Goal: Task Accomplishment & Management: Manage account settings

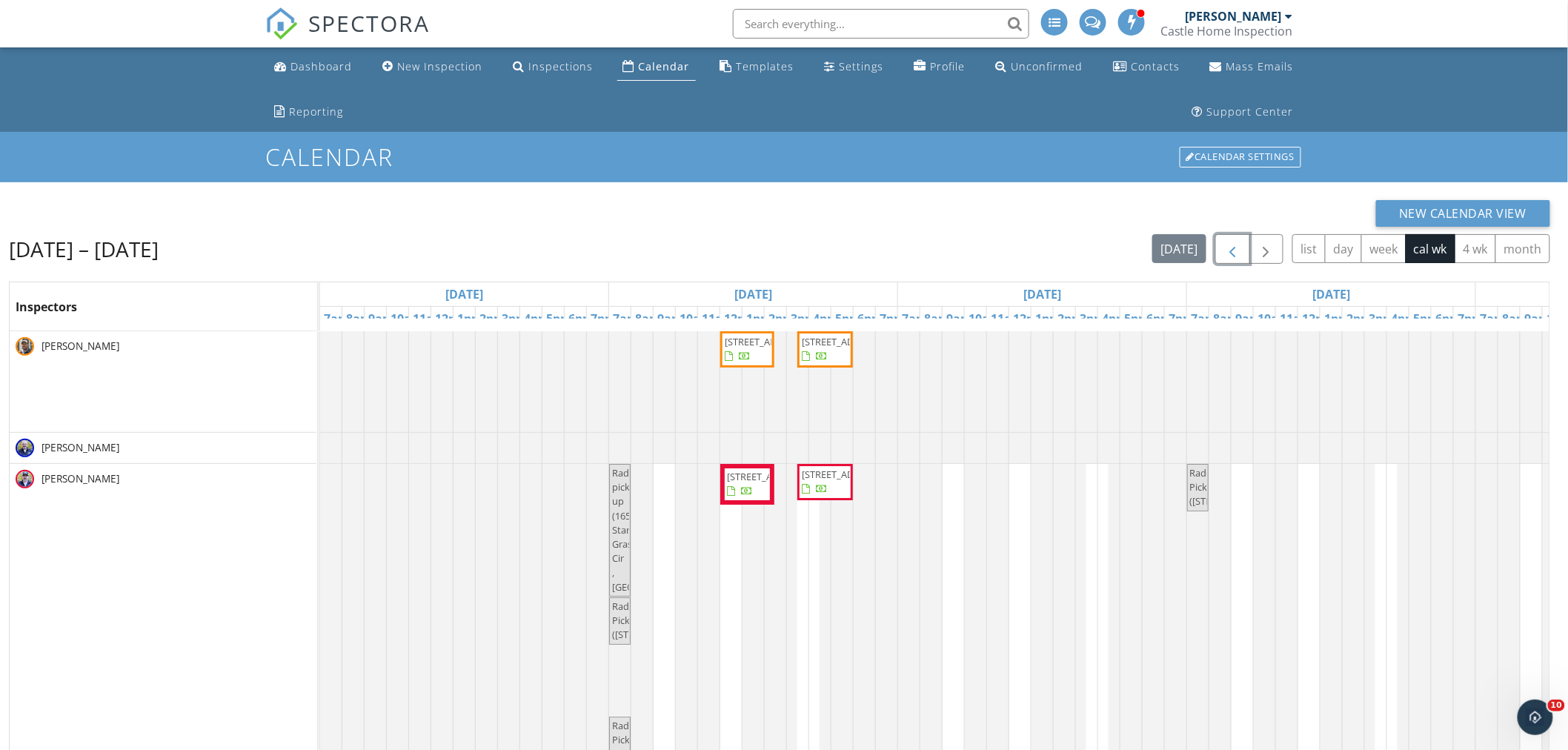
click at [1227, 243] on span "button" at bounding box center [1232, 250] width 18 height 18
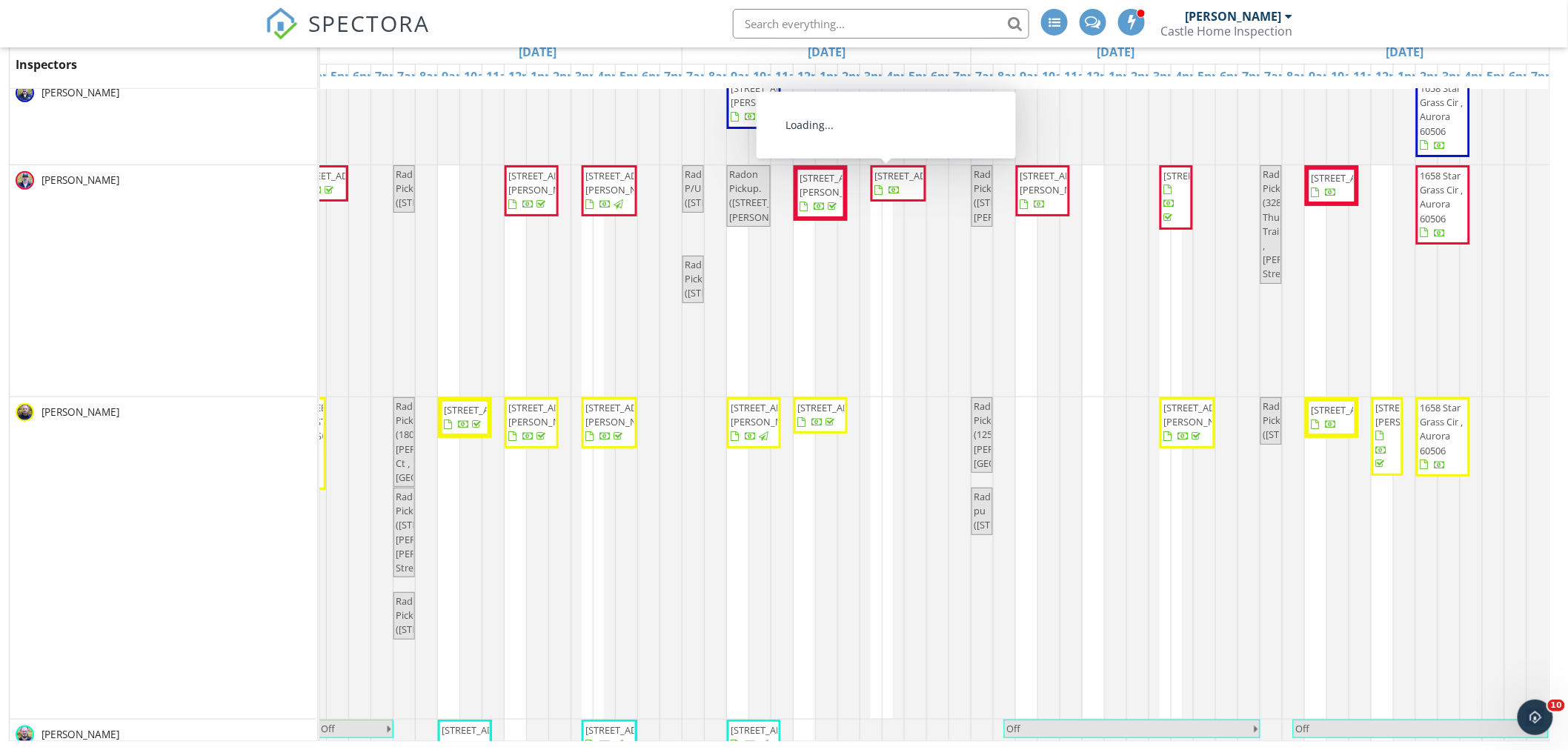
click at [883, 183] on span "15 N Edison Ave , Elgin 60123" at bounding box center [916, 175] width 83 height 13
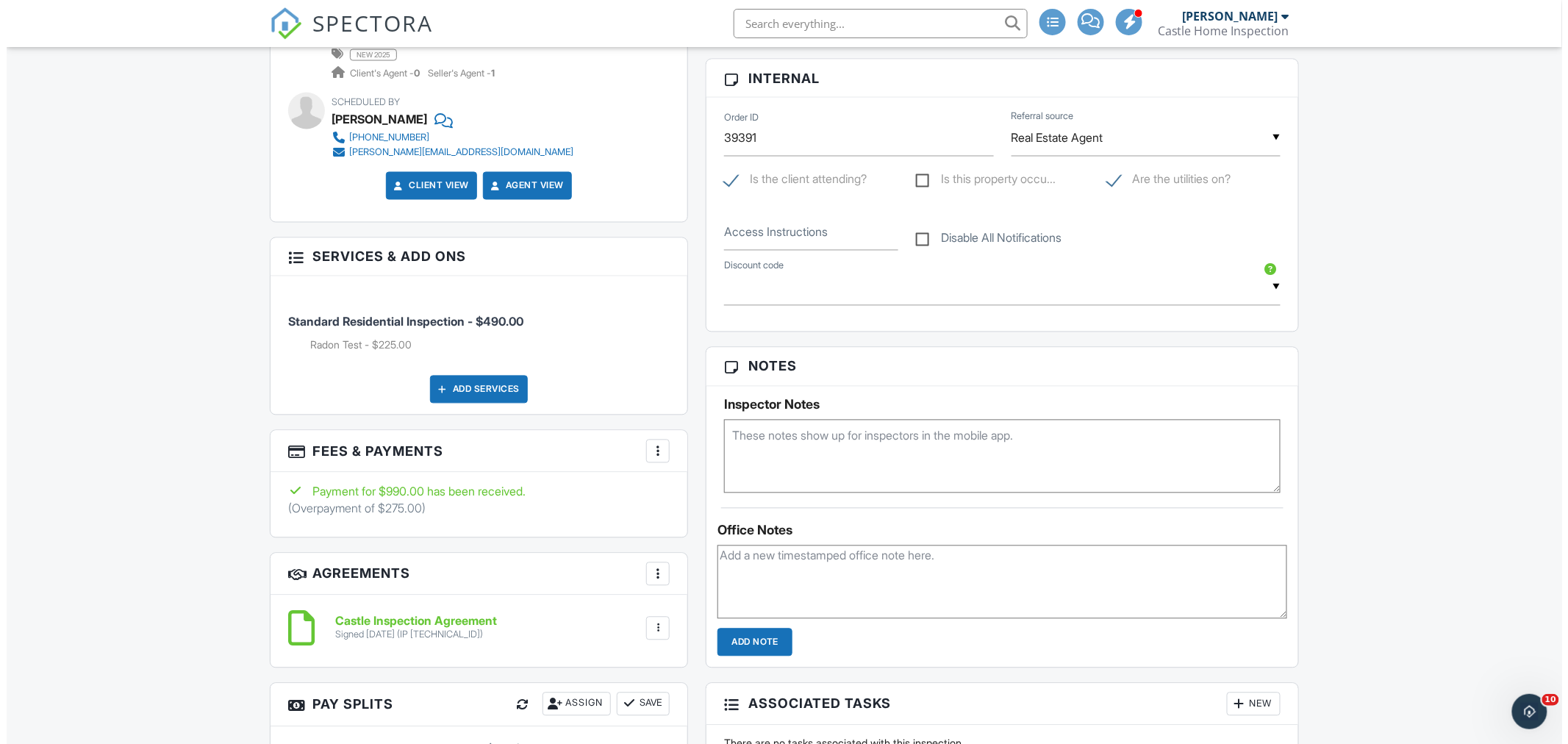
scroll to position [1062, 0]
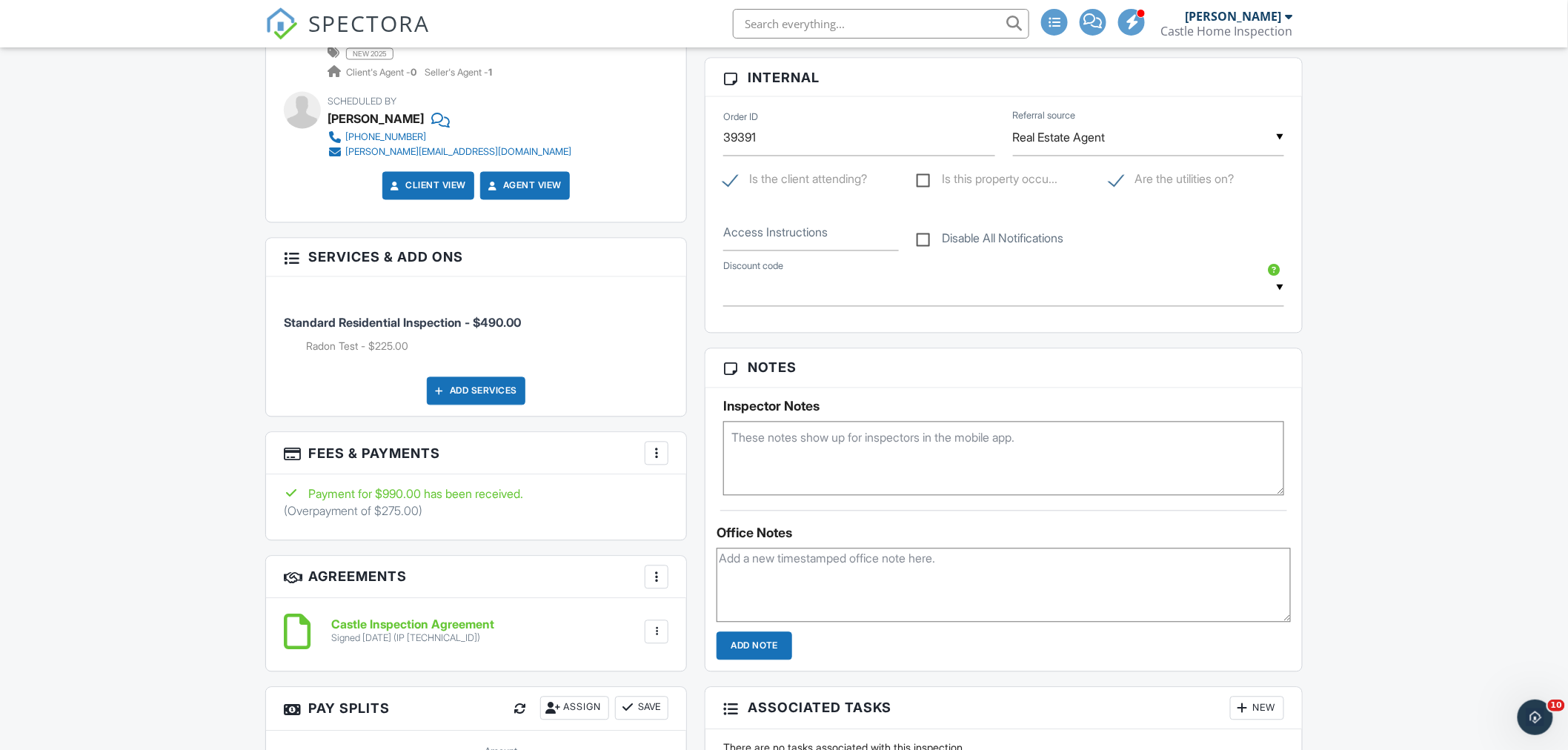
click at [661, 455] on div at bounding box center [656, 453] width 15 height 15
click at [693, 495] on li "Edit Fees & Payments" at bounding box center [731, 499] width 155 height 37
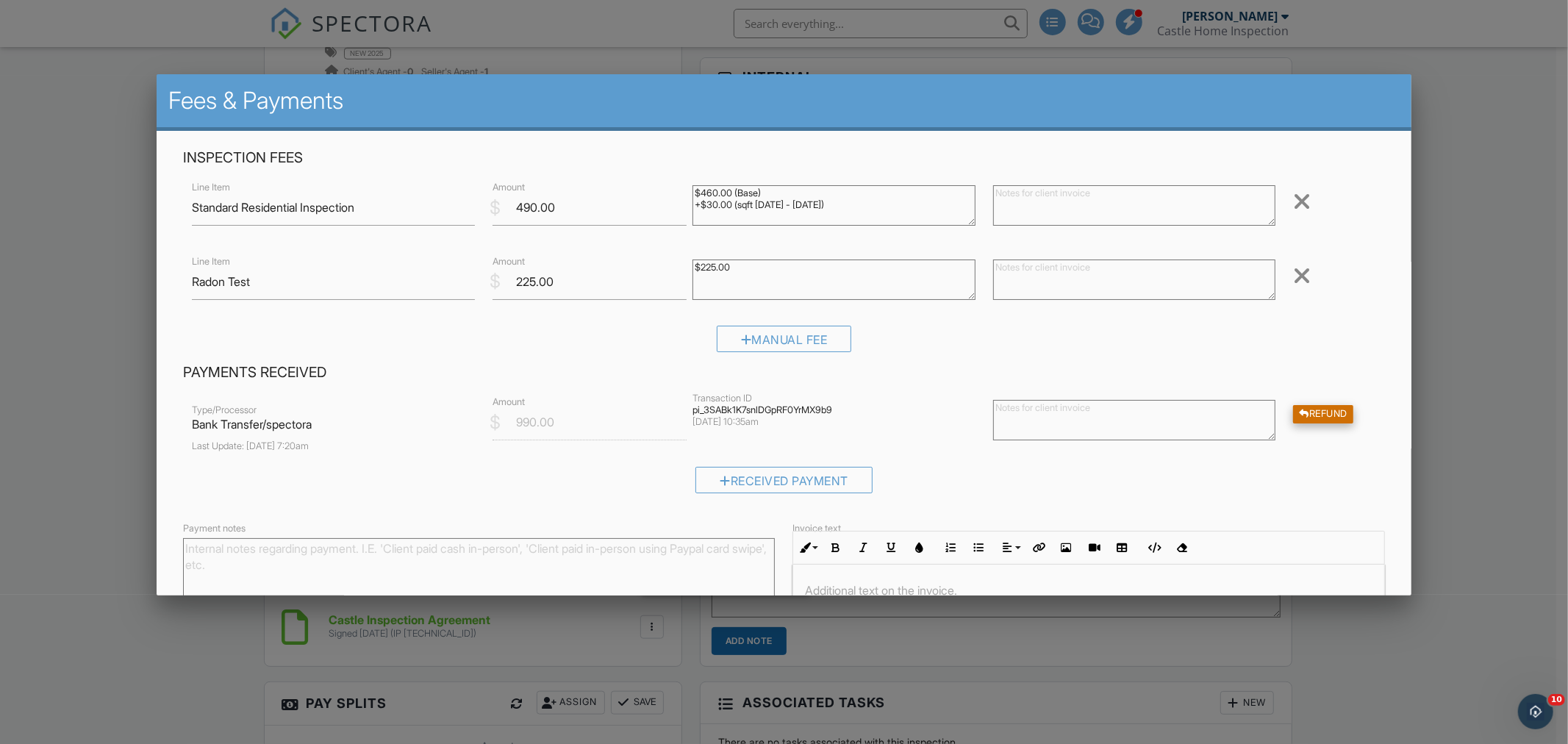
click at [1320, 413] on div "Refund" at bounding box center [1323, 414] width 61 height 19
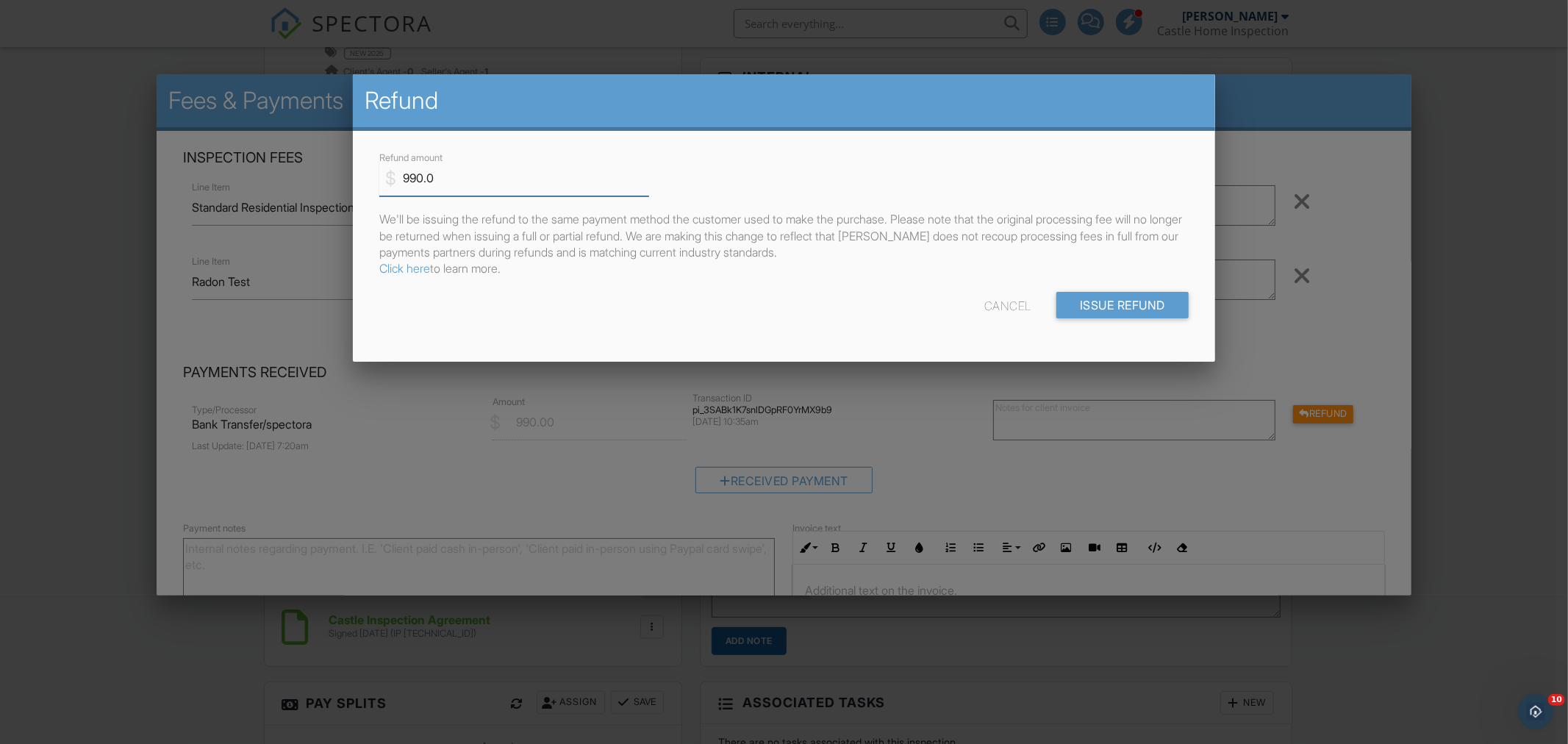
drag, startPoint x: 451, startPoint y: 177, endPoint x: 372, endPoint y: 162, distance: 80.4
click at [372, 162] on div "$ Refund amount 990.0" at bounding box center [508, 173] width 276 height 48
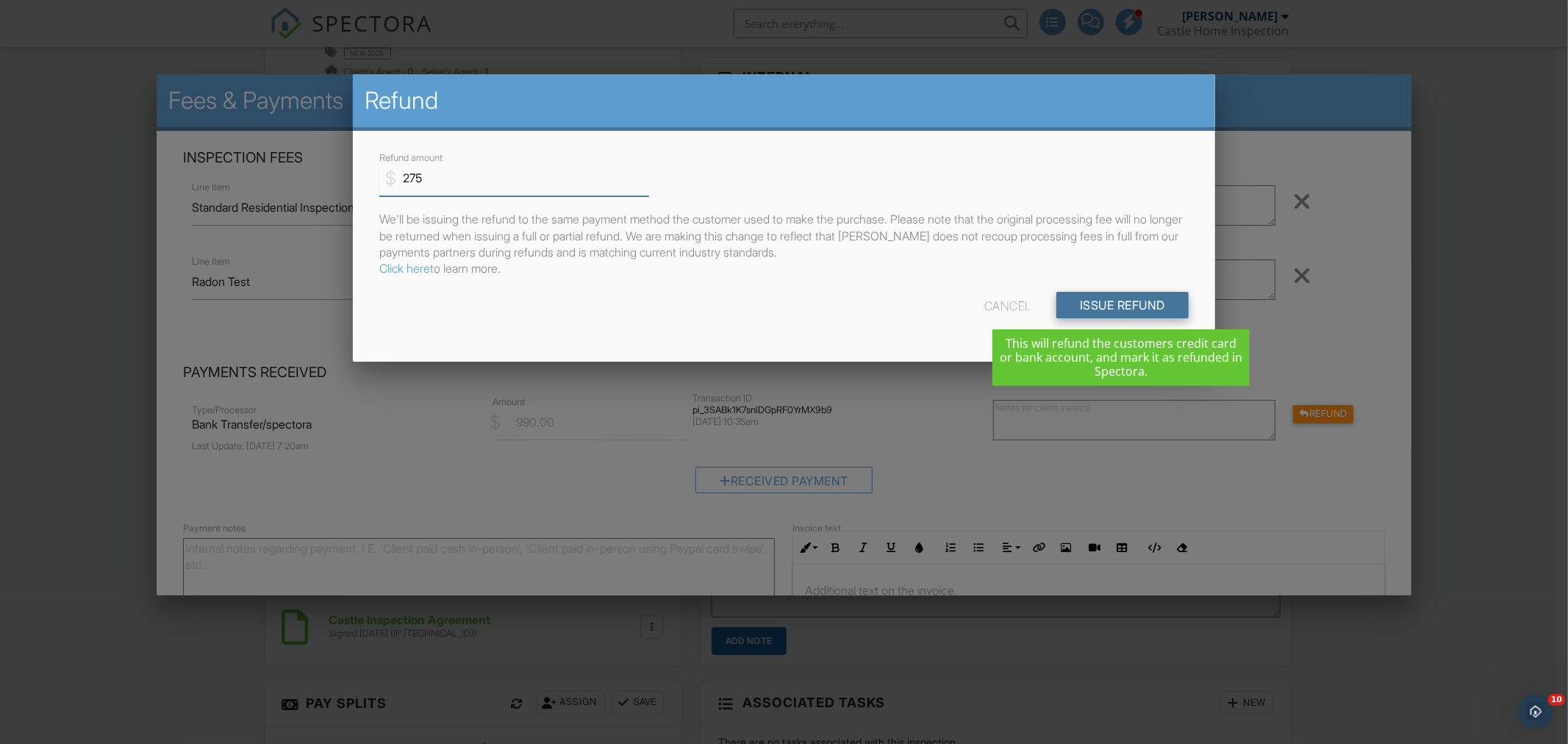
type input "275"
click at [1107, 302] on input "Issue Refund" at bounding box center [1122, 305] width 132 height 26
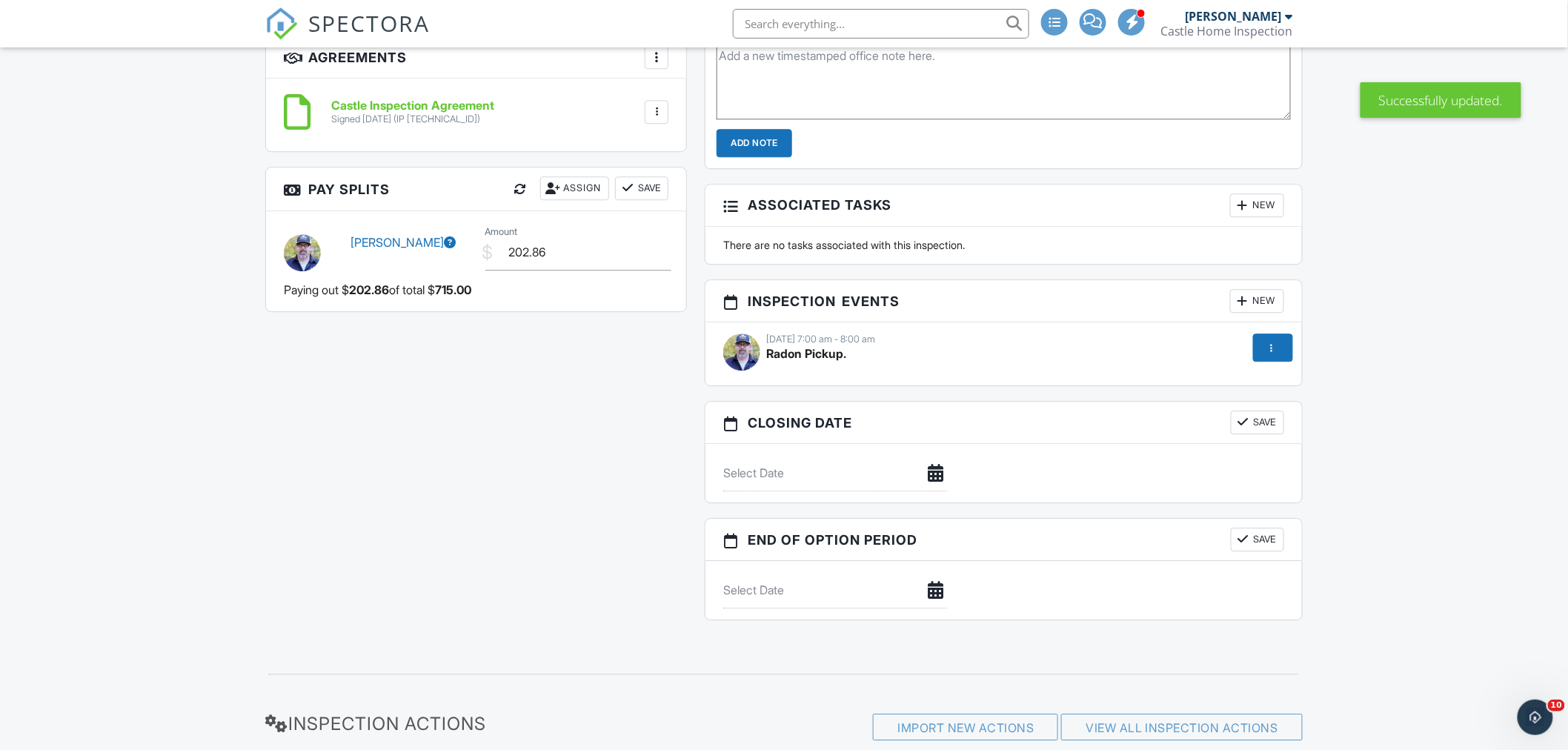
scroll to position [1565, 0]
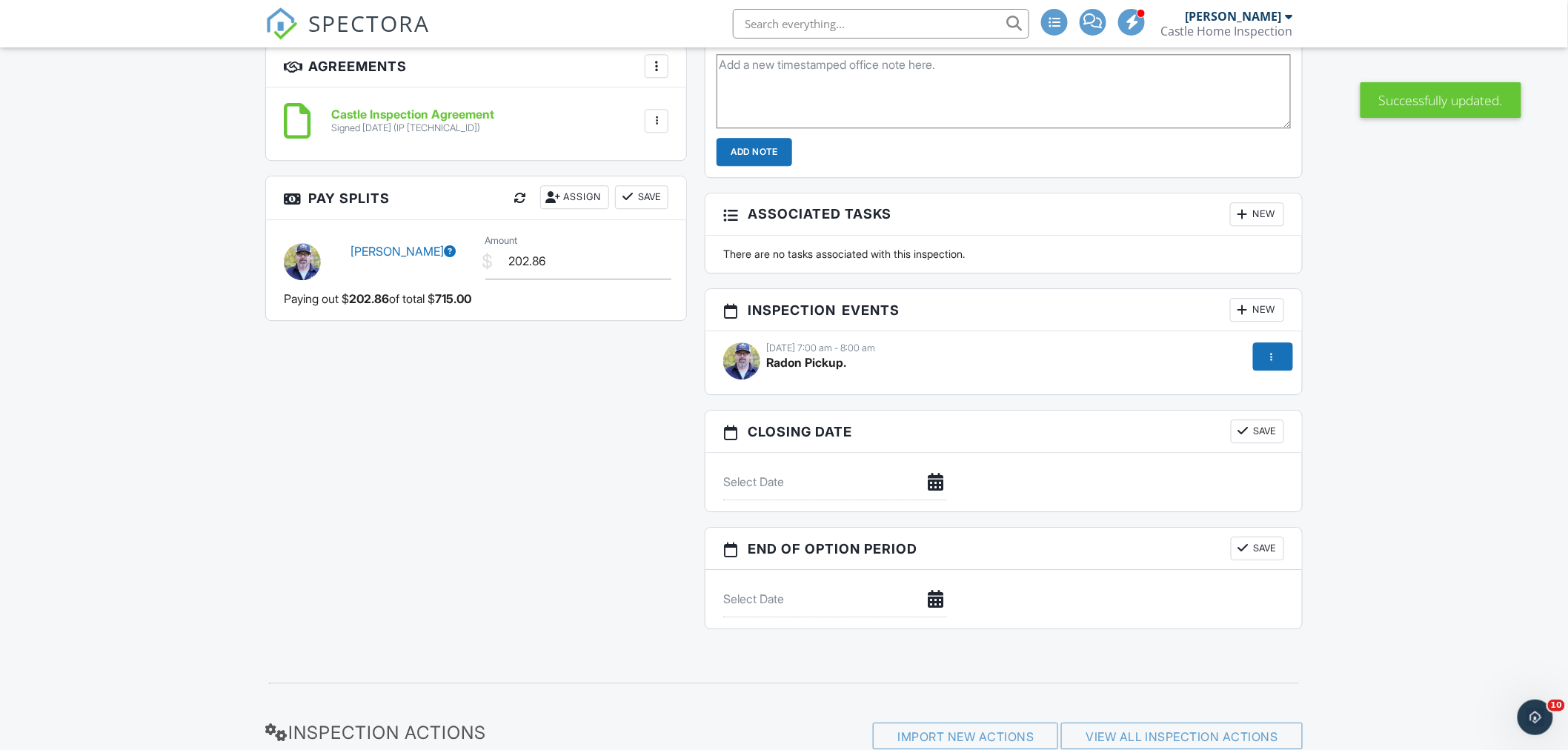
click at [398, 256] on link "[PERSON_NAME]" at bounding box center [404, 251] width 105 height 15
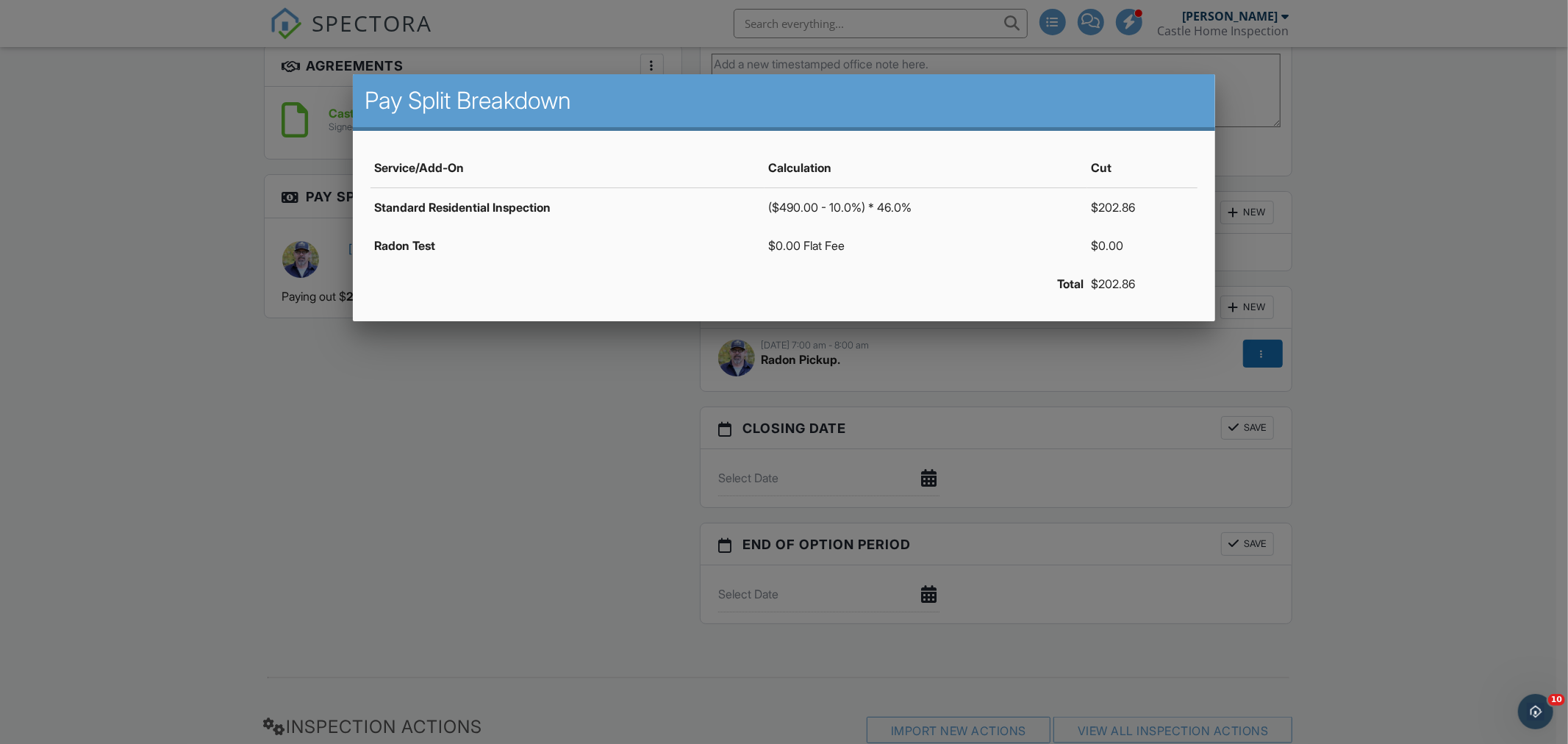
click at [90, 340] on div at bounding box center [784, 391] width 1568 height 930
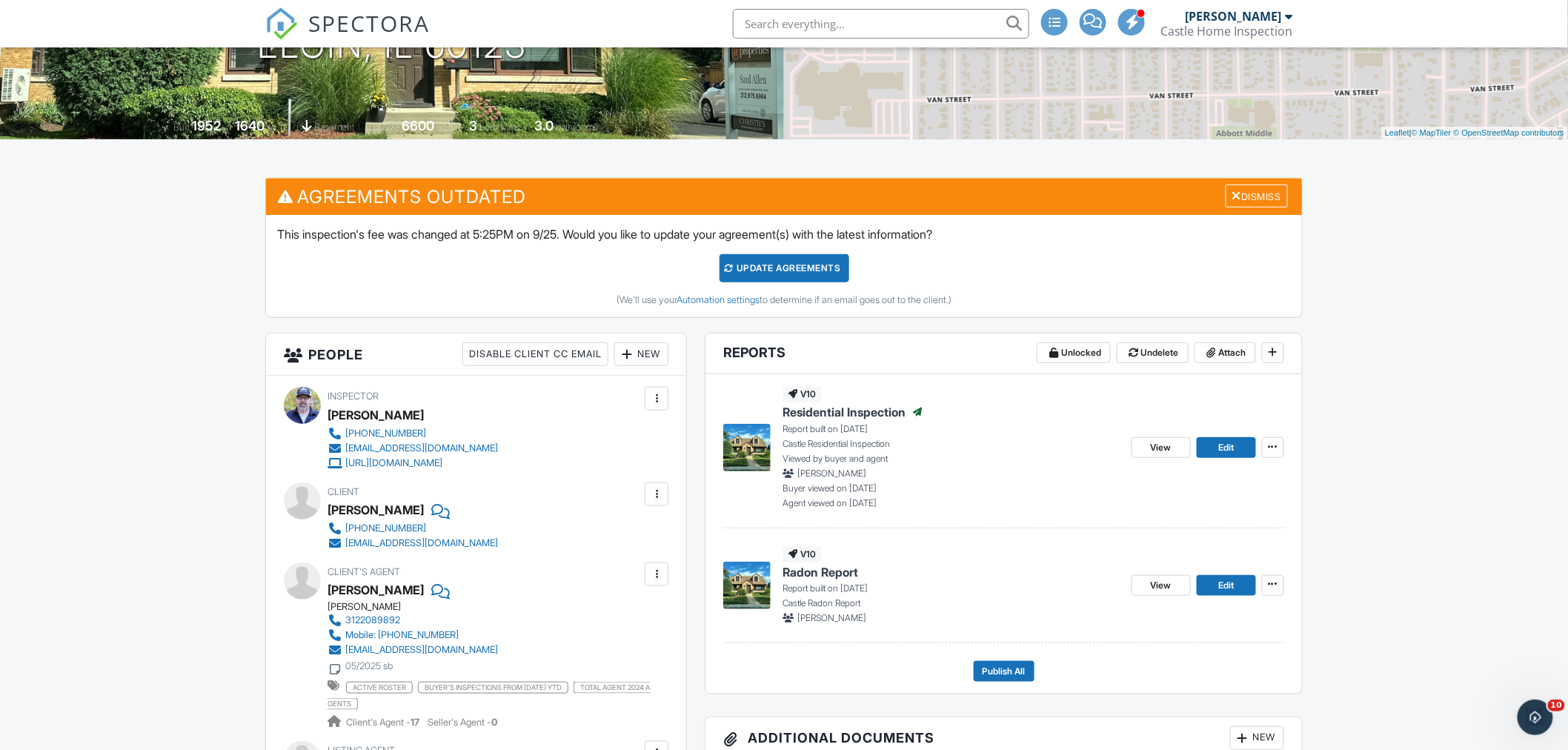
scroll to position [0, 0]
